Goal: Register for event/course

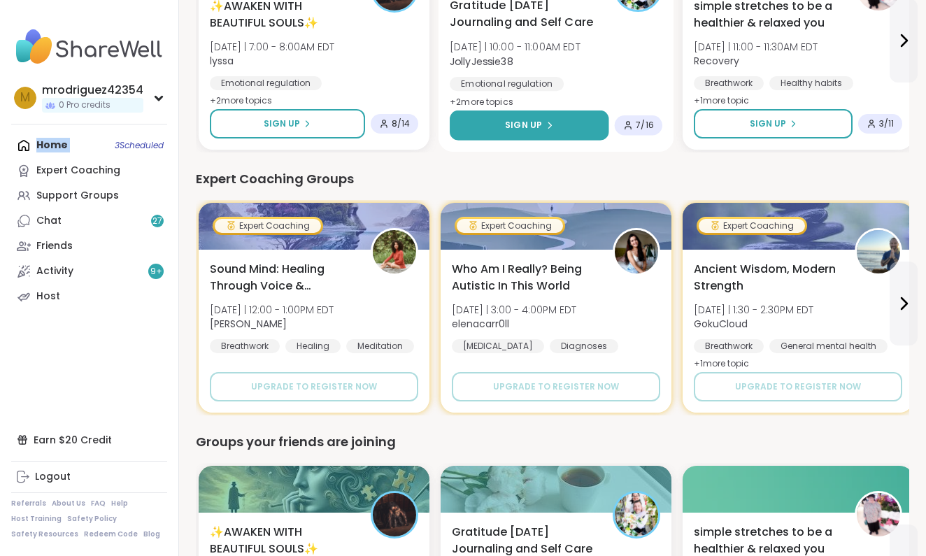
scroll to position [828, 0]
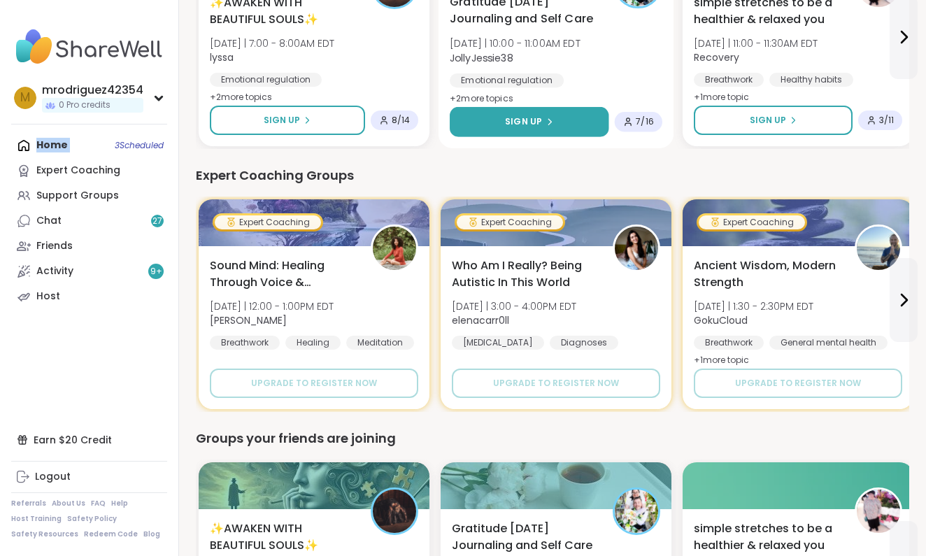
click at [534, 118] on span "Sign Up" at bounding box center [523, 121] width 37 height 13
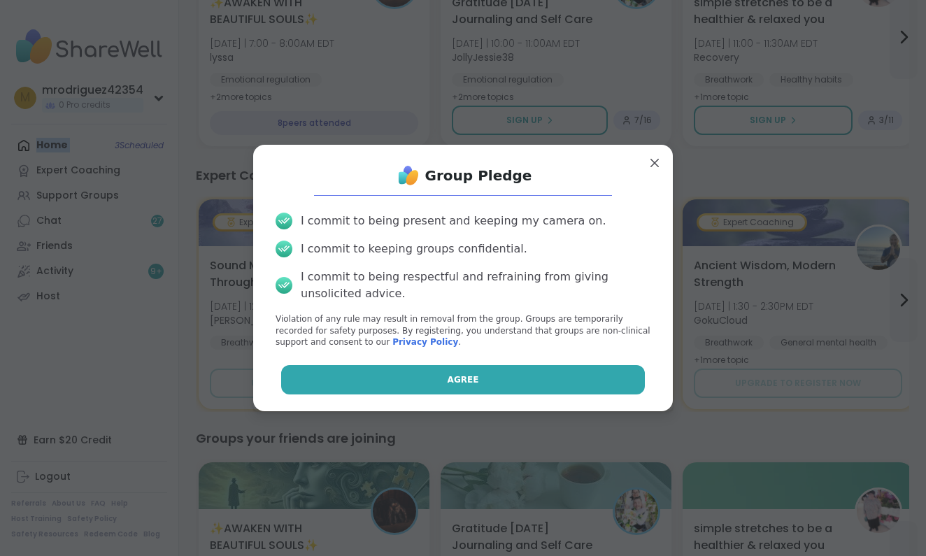
click at [463, 373] on span "Agree" at bounding box center [463, 379] width 31 height 13
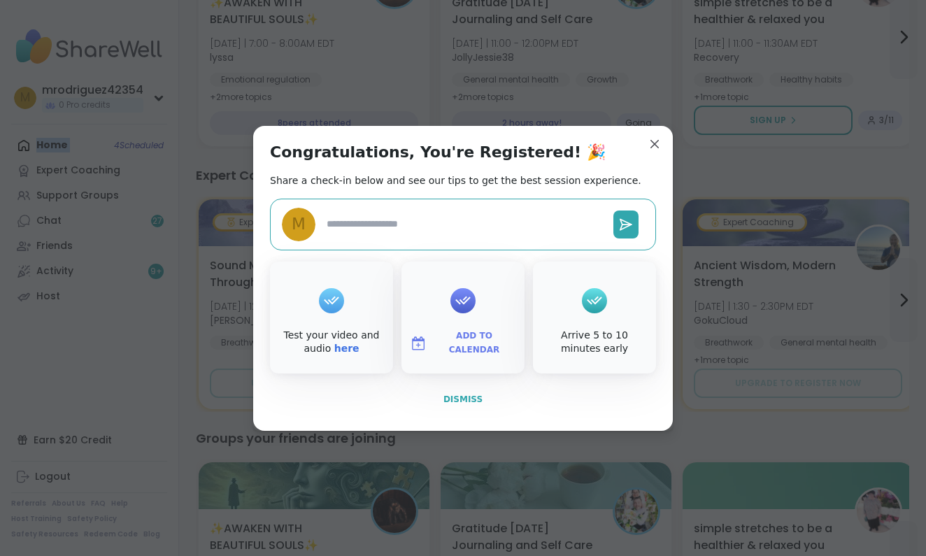
click at [454, 396] on span "Dismiss" at bounding box center [462, 399] width 39 height 10
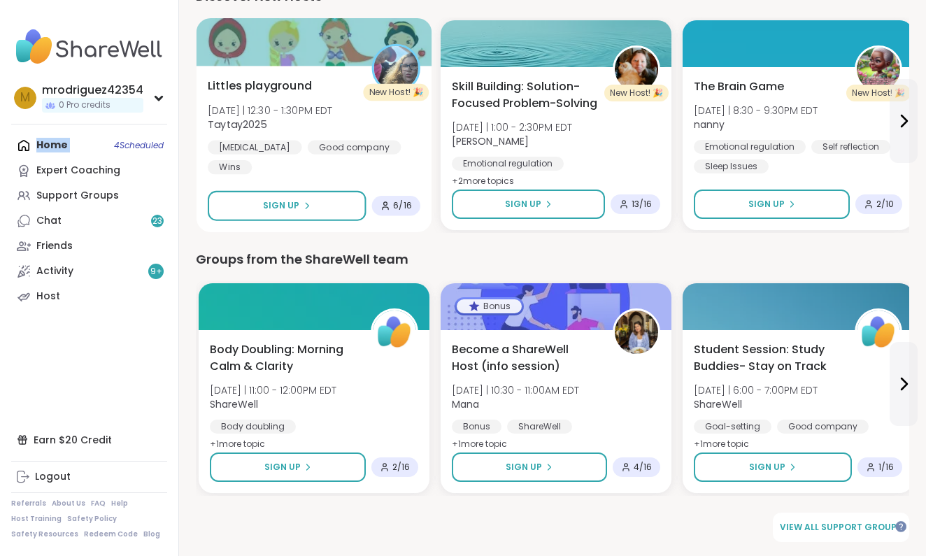
scroll to position [1796, 0]
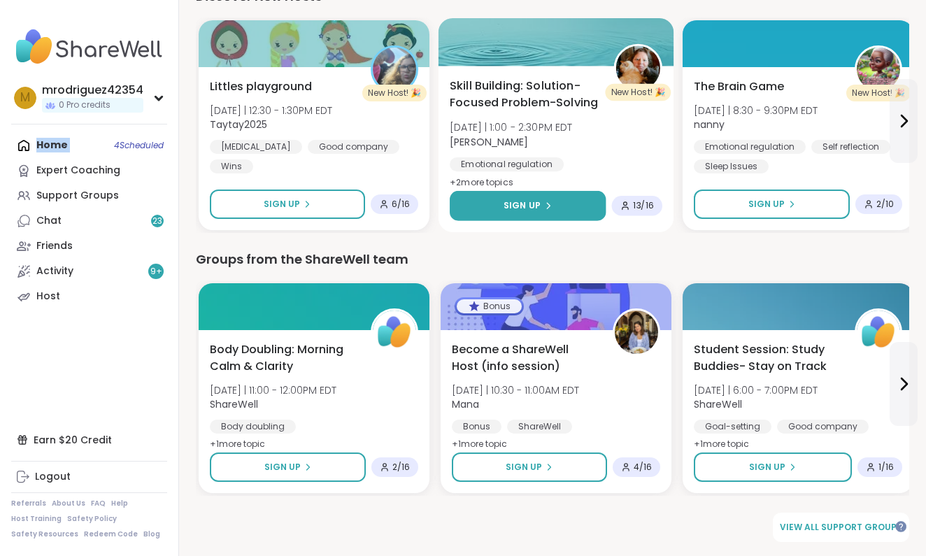
click at [519, 206] on span "Sign Up" at bounding box center [521, 205] width 37 height 13
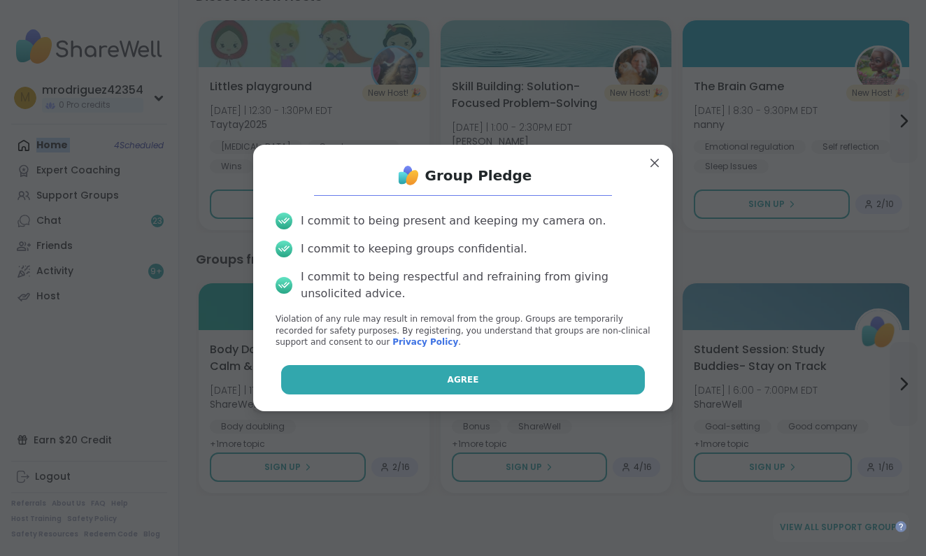
click at [461, 371] on button "Agree" at bounding box center [463, 379] width 364 height 29
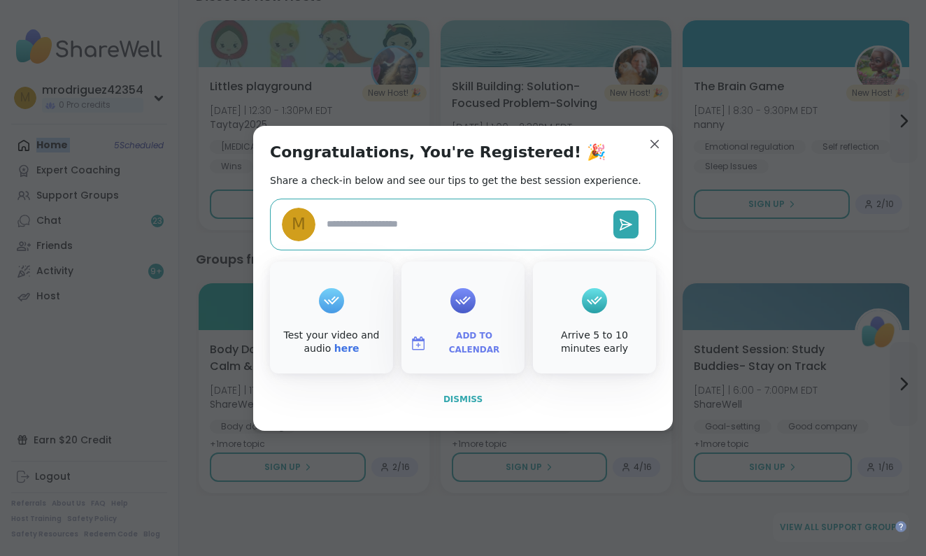
click at [460, 396] on span "Dismiss" at bounding box center [462, 399] width 39 height 10
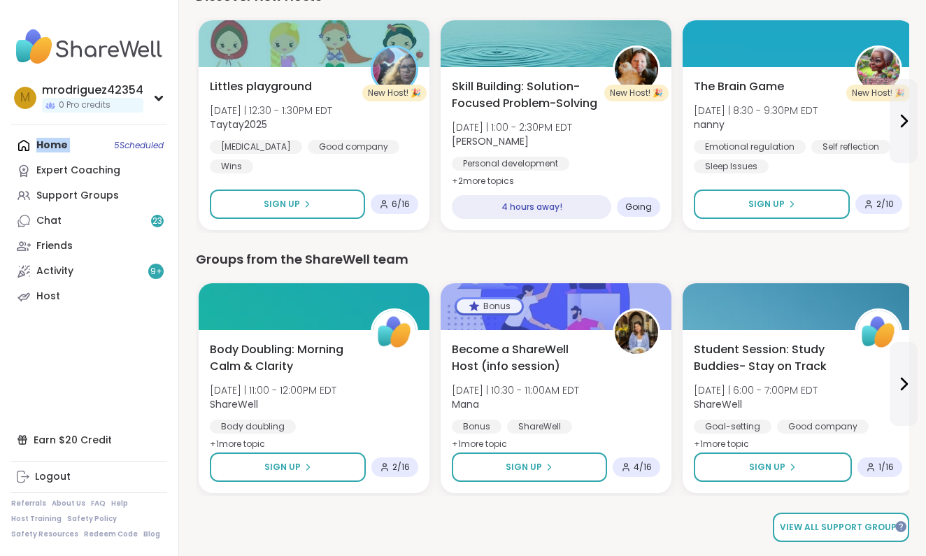
click at [857, 525] on span "View all support groups" at bounding box center [841, 527] width 122 height 13
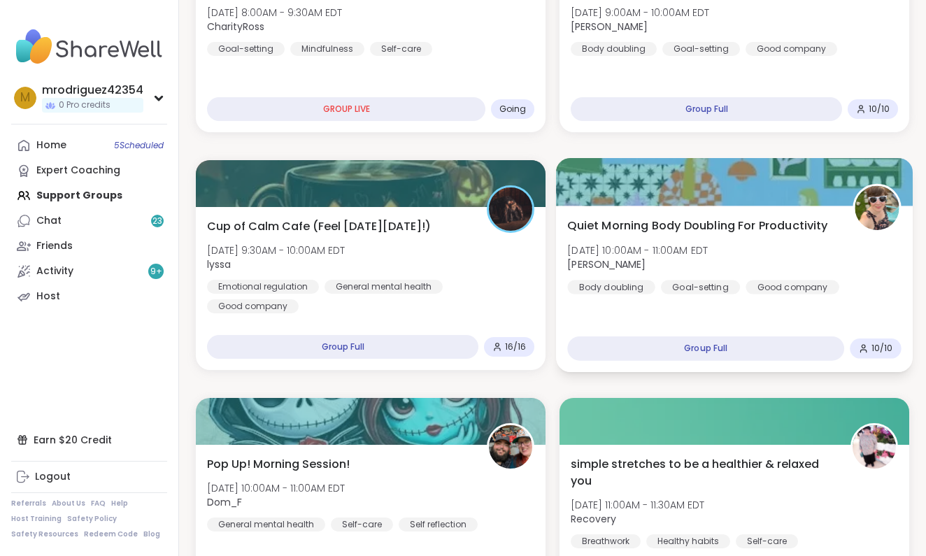
scroll to position [262, 0]
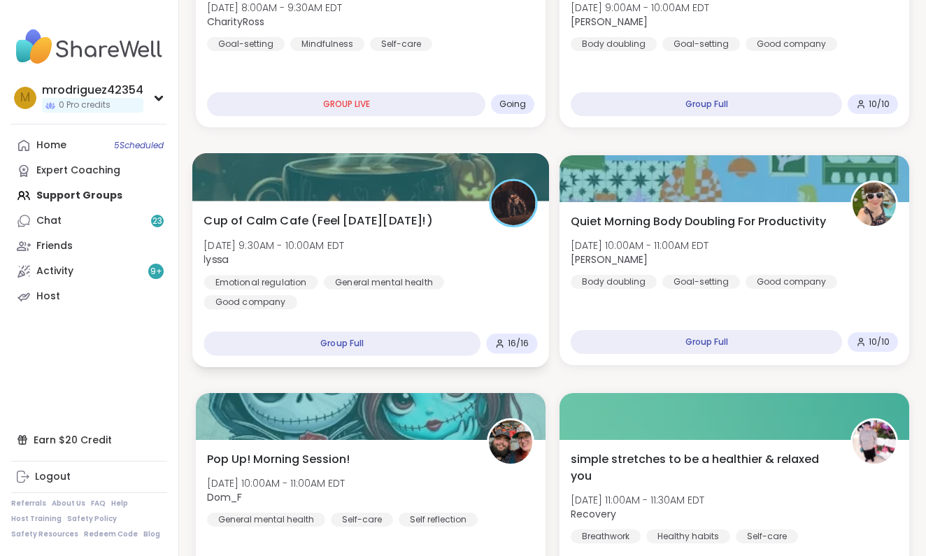
click at [374, 343] on div "Group Full" at bounding box center [341, 343] width 277 height 24
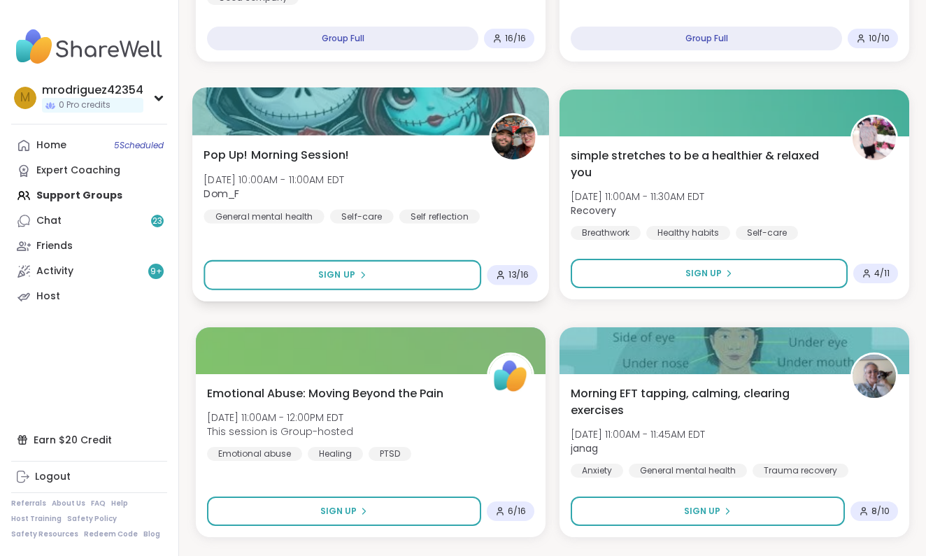
scroll to position [589, 0]
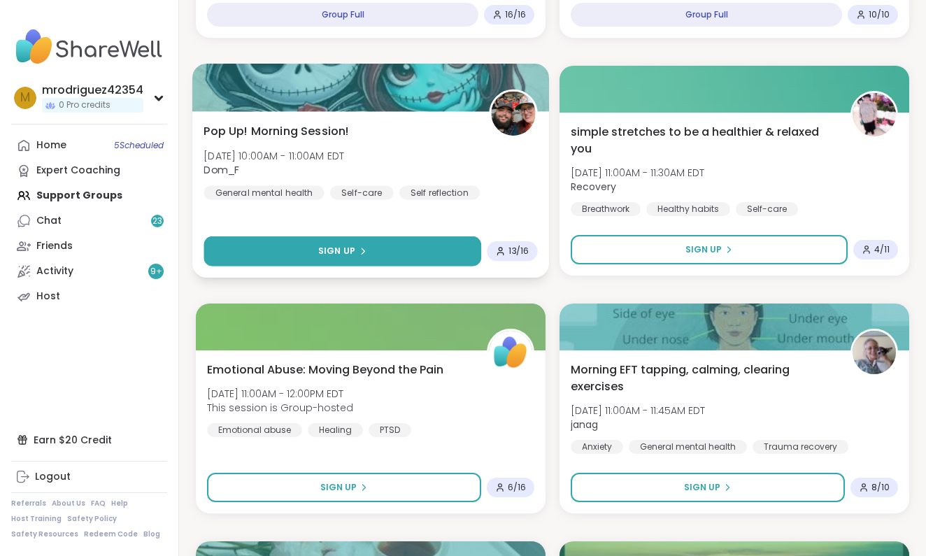
click at [330, 255] on span "Sign Up" at bounding box center [336, 251] width 37 height 13
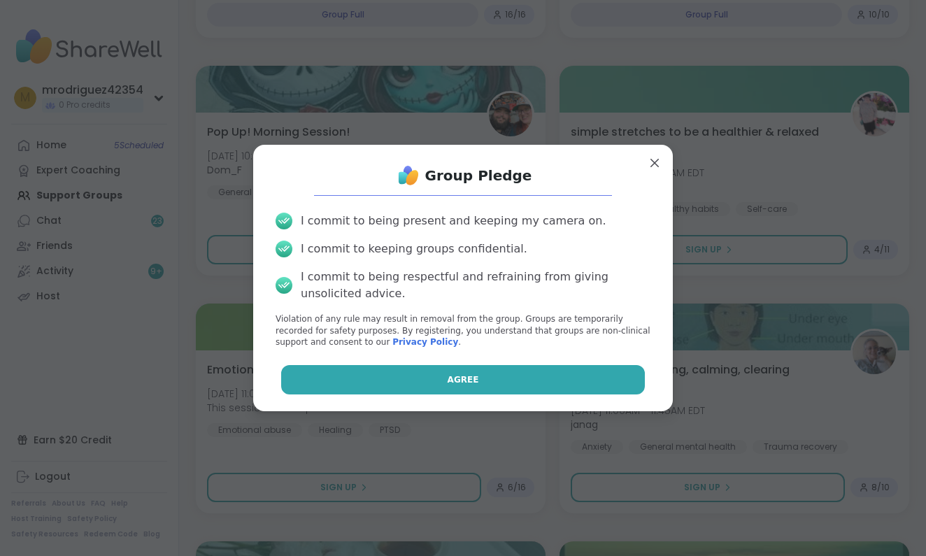
click at [468, 376] on span "Agree" at bounding box center [463, 379] width 31 height 13
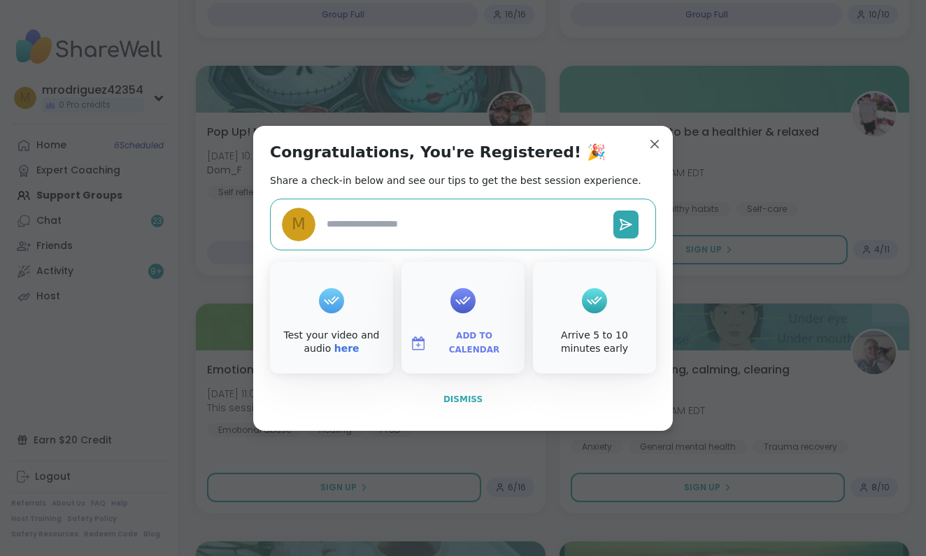
click at [457, 394] on span "Dismiss" at bounding box center [462, 399] width 39 height 10
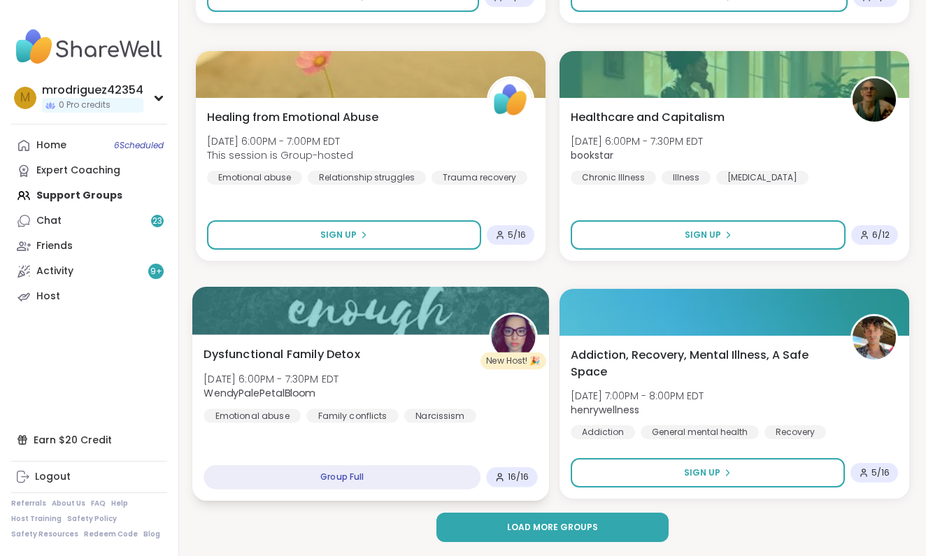
scroll to position [3932, 0]
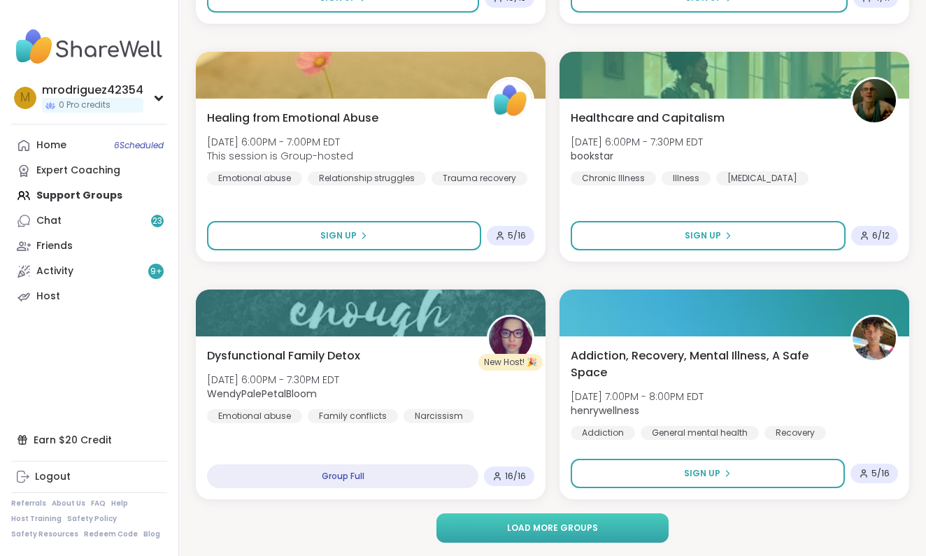
click at [538, 532] on span "Load more groups" at bounding box center [552, 528] width 91 height 13
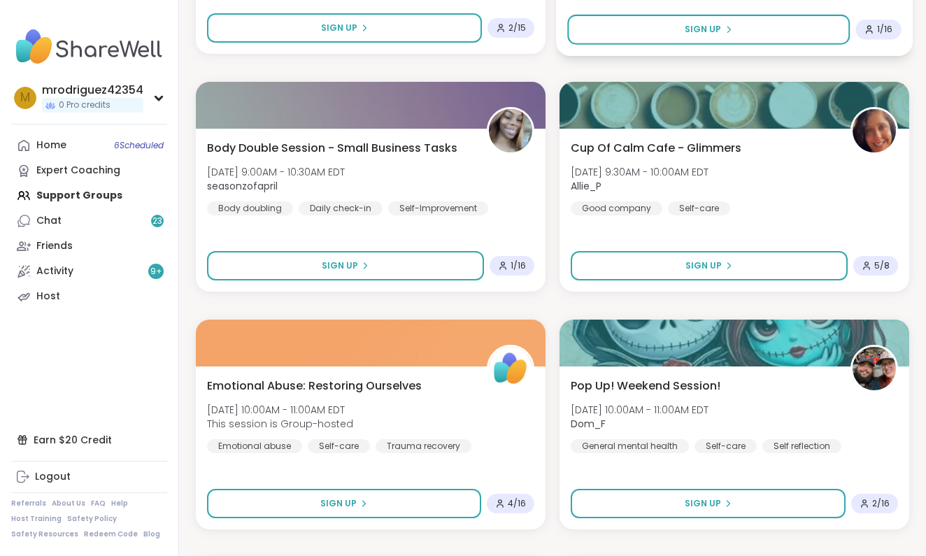
scroll to position [6285, 0]
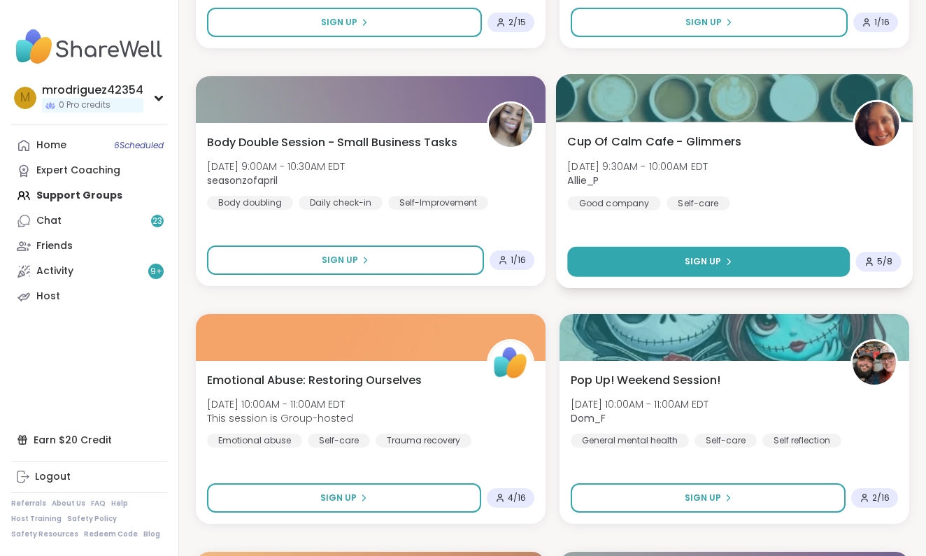
click at [706, 255] on span "Sign Up" at bounding box center [703, 261] width 37 height 13
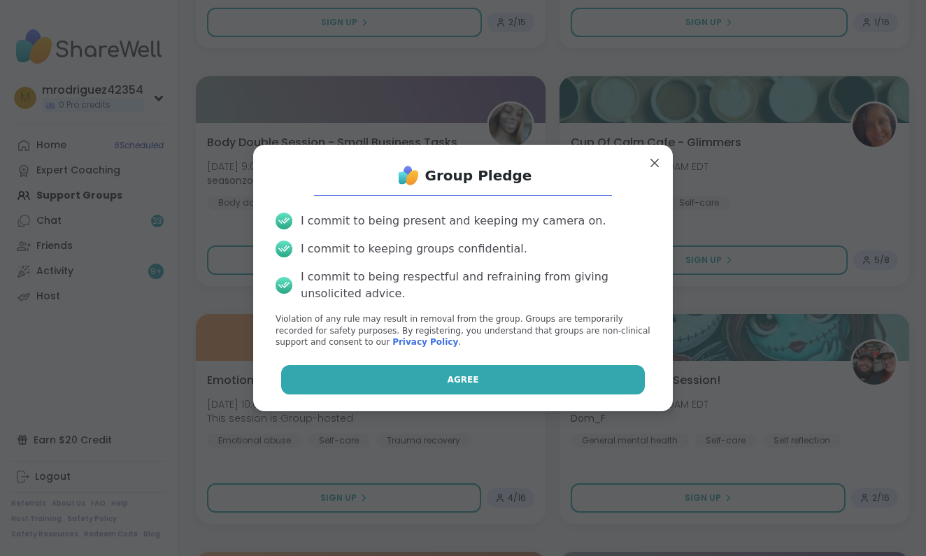
click at [464, 371] on button "Agree" at bounding box center [463, 379] width 364 height 29
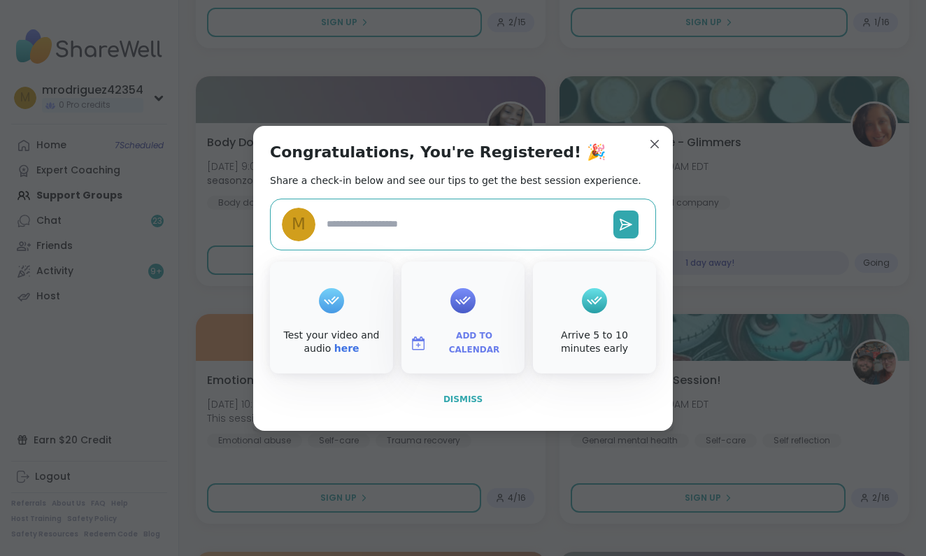
type textarea "*"
click at [464, 396] on span "Dismiss" at bounding box center [462, 399] width 39 height 10
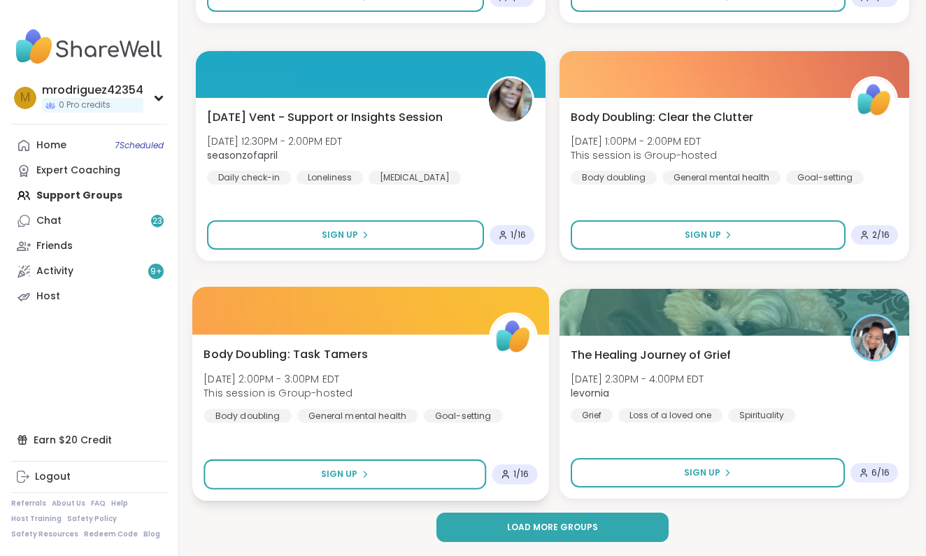
scroll to position [8211, 0]
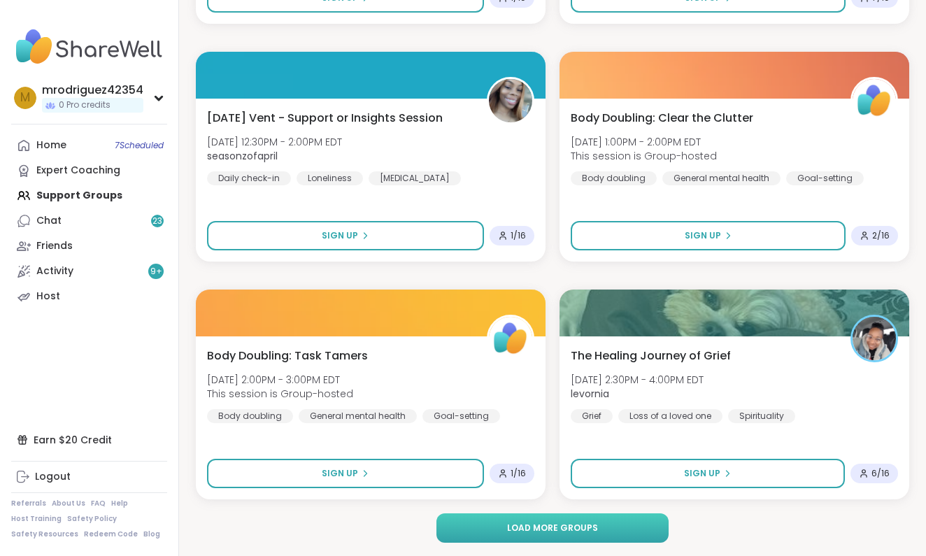
click at [520, 522] on span "Load more groups" at bounding box center [552, 528] width 91 height 13
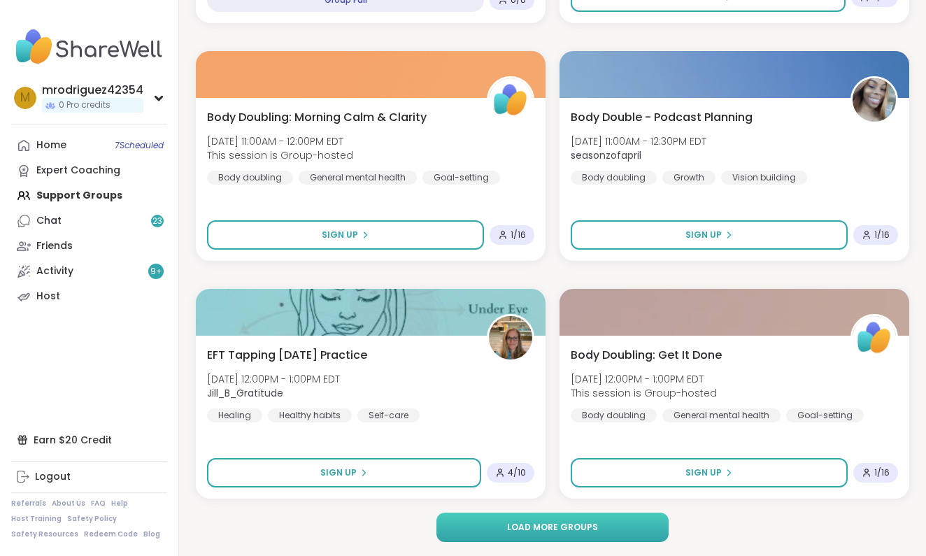
scroll to position [12490, 0]
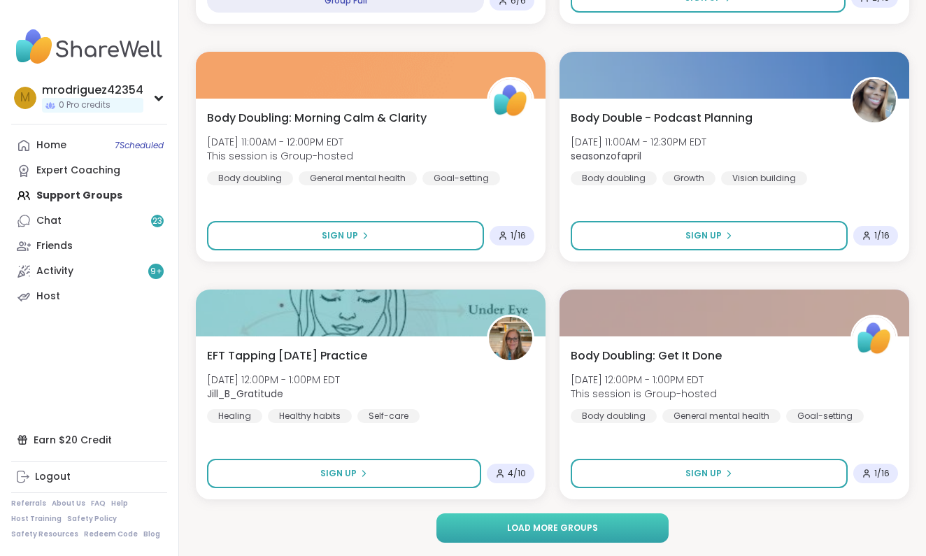
click at [566, 528] on span "Load more groups" at bounding box center [552, 528] width 91 height 13
